Goal: Information Seeking & Learning: Find specific page/section

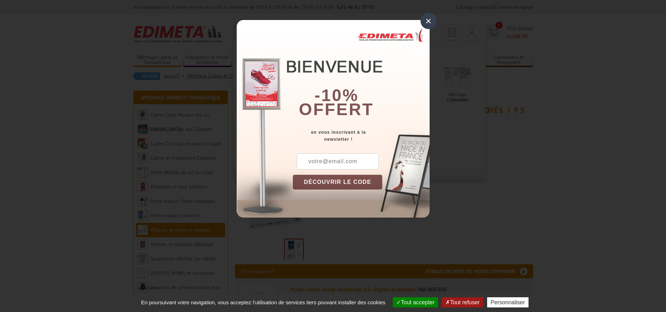
click at [424, 20] on div "×" at bounding box center [429, 21] width 16 height 16
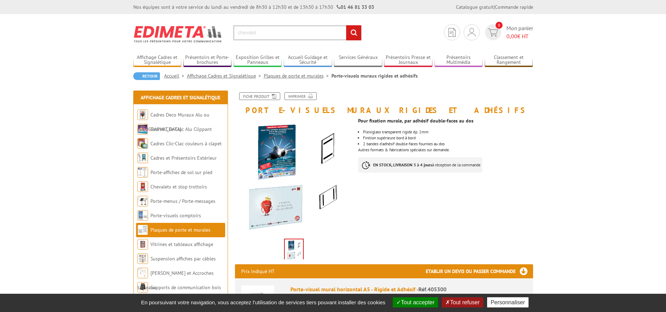
drag, startPoint x: 341, startPoint y: 26, endPoint x: 335, endPoint y: 28, distance: 6.6
click at [341, 27] on input "chevalet" at bounding box center [297, 32] width 128 height 15
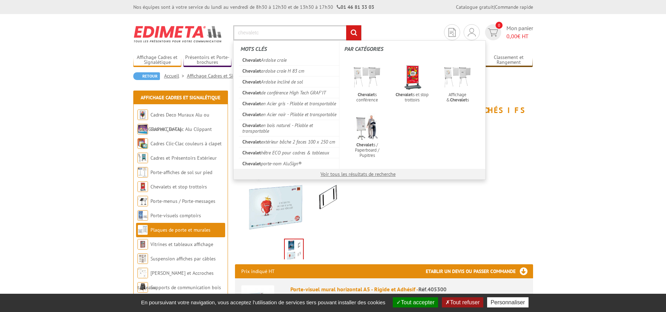
type input "chevalet"
click at [346, 25] on input "rechercher" at bounding box center [353, 32] width 15 height 15
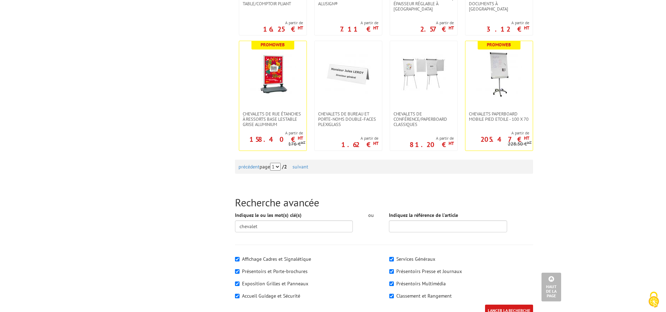
scroll to position [716, 0]
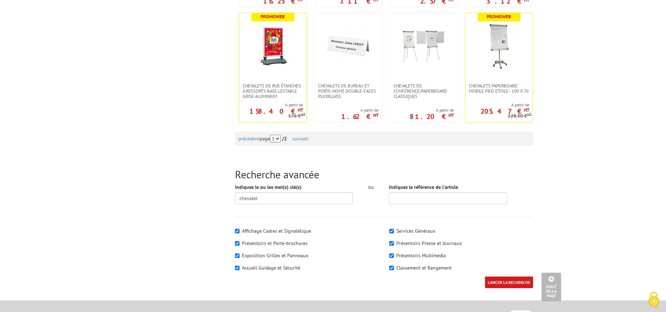
click at [287, 138] on span "2" at bounding box center [285, 138] width 3 height 6
click at [302, 139] on link "suivant" at bounding box center [301, 138] width 16 height 6
